Goal: Task Accomplishment & Management: Manage account settings

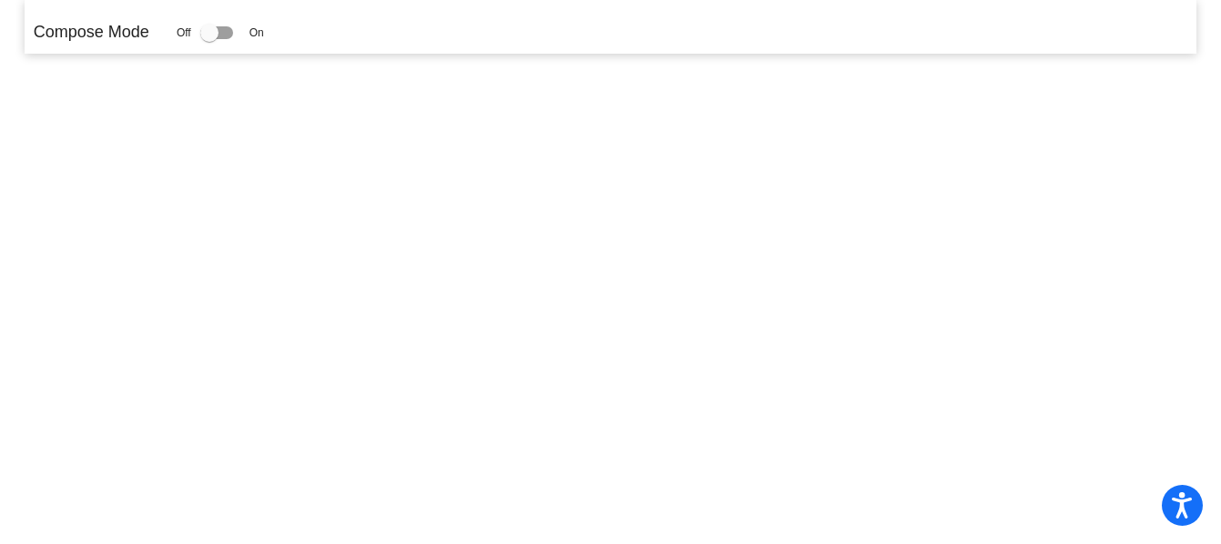
click at [208, 29] on div at bounding box center [209, 33] width 18 height 18
click at [208, 39] on input "checkbox" at bounding box center [208, 39] width 1 height 1
drag, startPoint x: 210, startPoint y: 34, endPoint x: 257, endPoint y: 38, distance: 46.7
click at [257, 38] on div "Off On" at bounding box center [220, 33] width 87 height 22
click at [207, 27] on div at bounding box center [209, 33] width 18 height 18
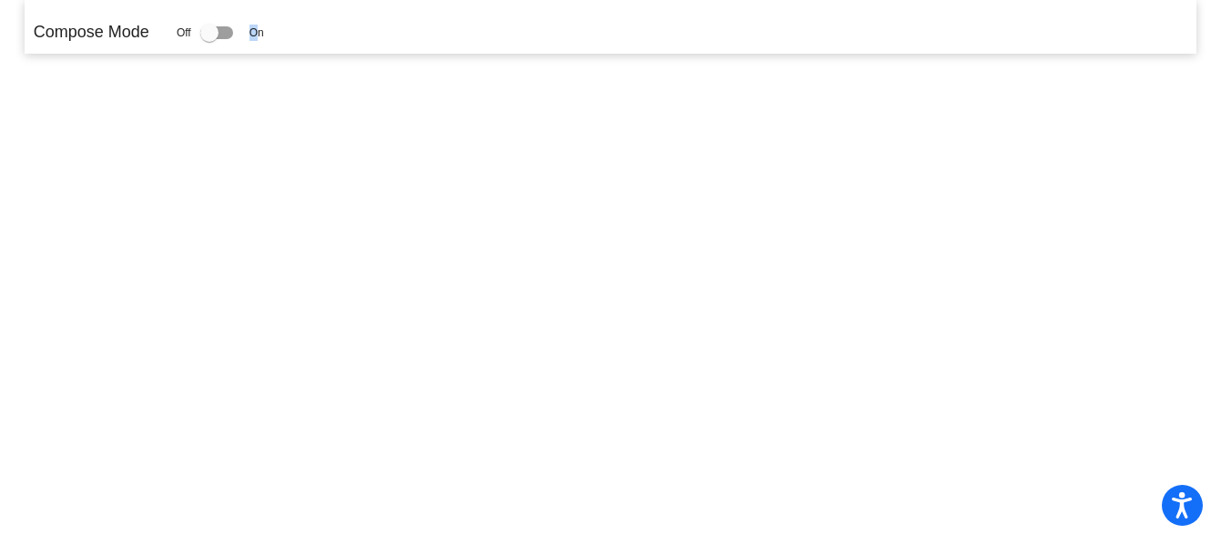
click at [208, 39] on input "checkbox" at bounding box center [208, 39] width 1 height 1
click at [207, 27] on div at bounding box center [209, 33] width 18 height 18
click at [208, 39] on input "checkbox" at bounding box center [208, 39] width 1 height 1
checkbox input "true"
click at [200, 31] on div at bounding box center [209, 33] width 18 height 18
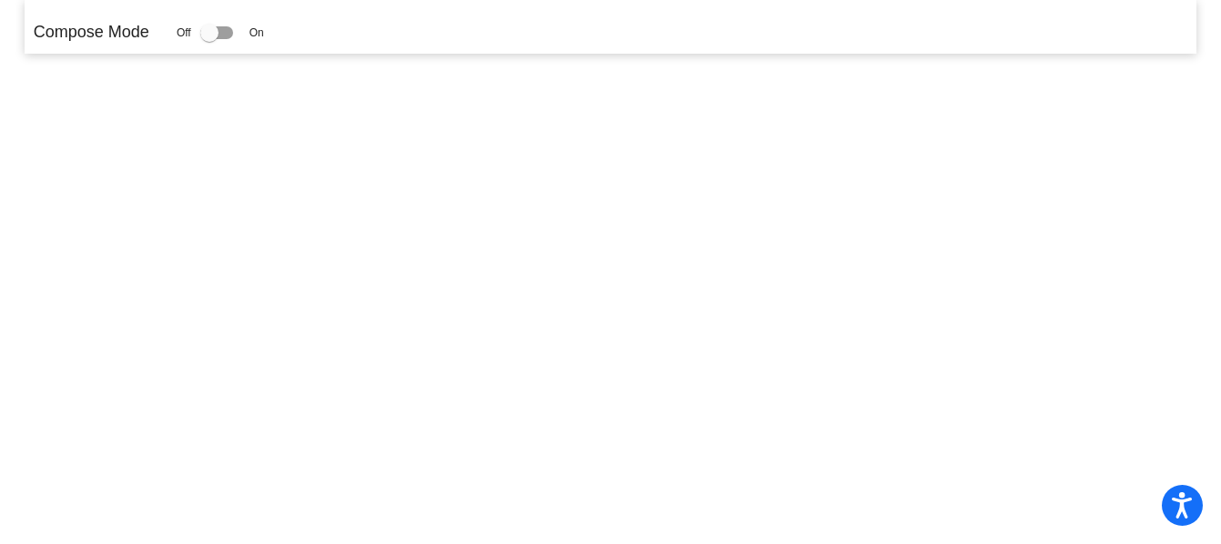
click at [208, 39] on input "checkbox" at bounding box center [208, 39] width 1 height 1
click at [206, 32] on div at bounding box center [209, 33] width 18 height 18
click at [208, 39] on input "checkbox" at bounding box center [208, 39] width 1 height 1
click at [206, 32] on div at bounding box center [209, 33] width 18 height 18
click at [208, 39] on input "checkbox" at bounding box center [208, 39] width 1 height 1
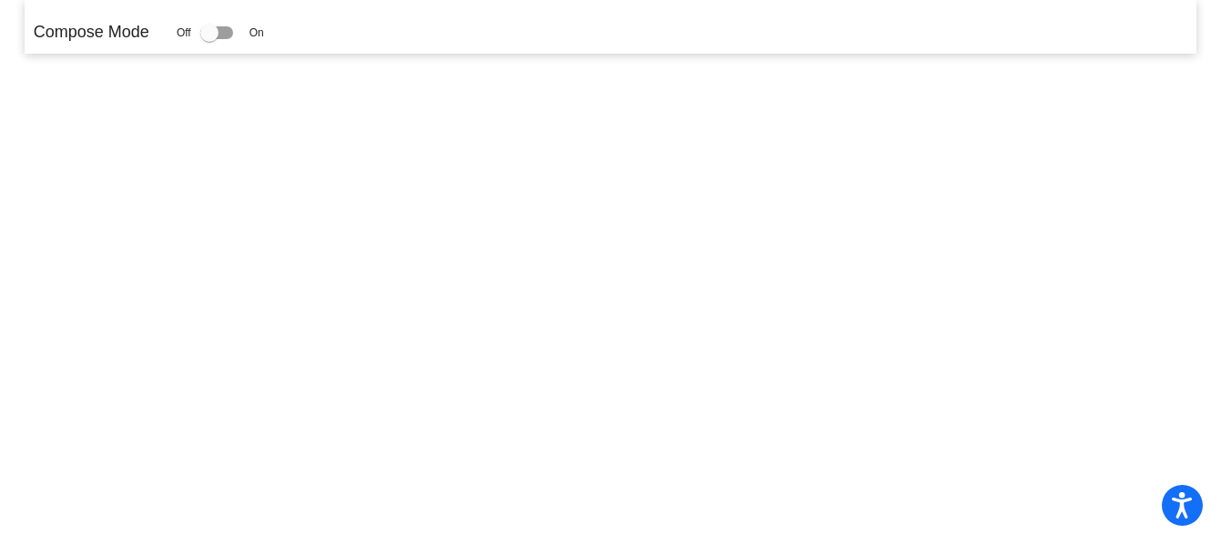
checkbox input "true"
